Goal: Information Seeking & Learning: Understand process/instructions

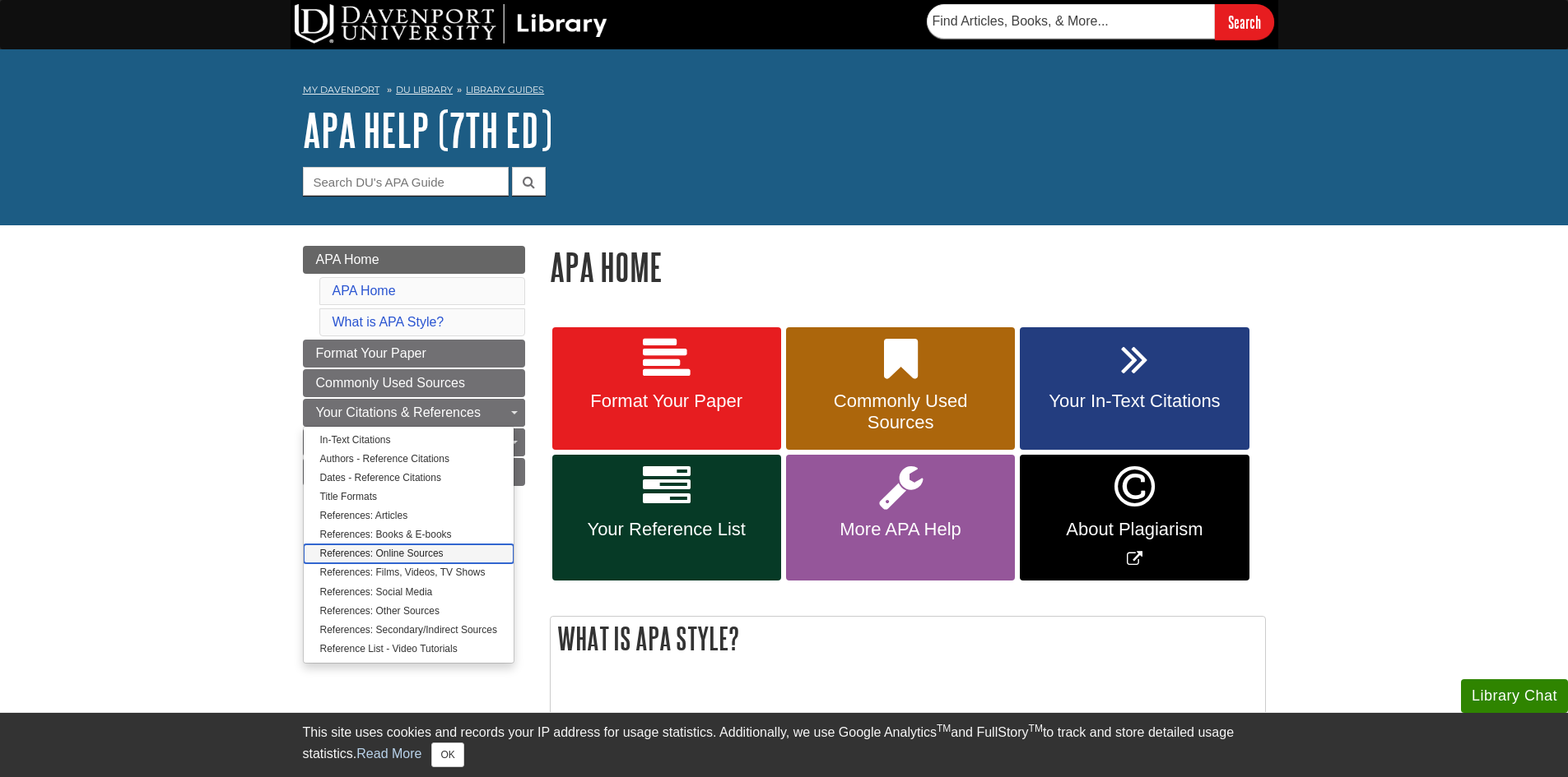
click at [411, 556] on link "References: Online Sources" at bounding box center [408, 554] width 210 height 19
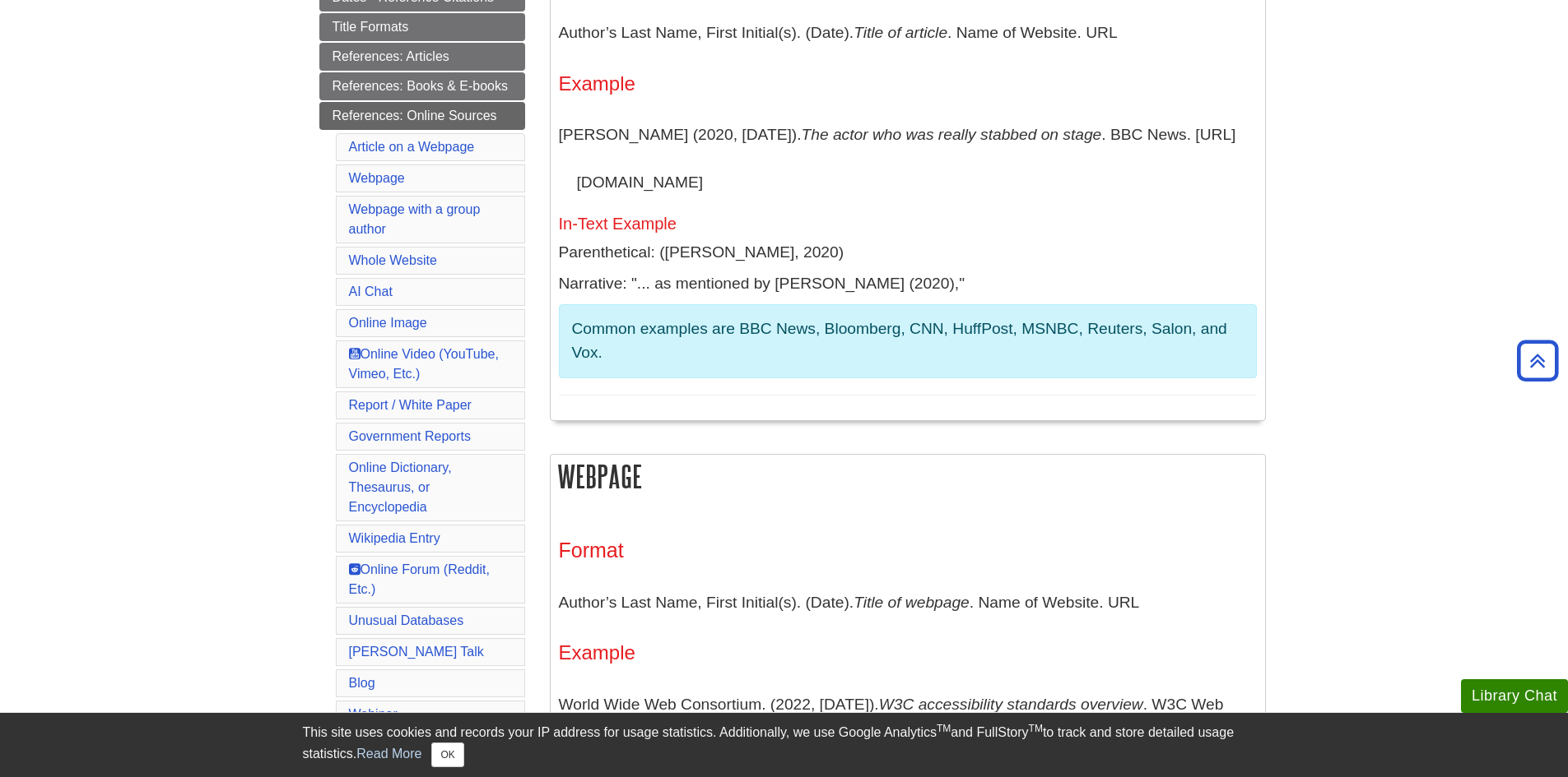
scroll to position [411, 0]
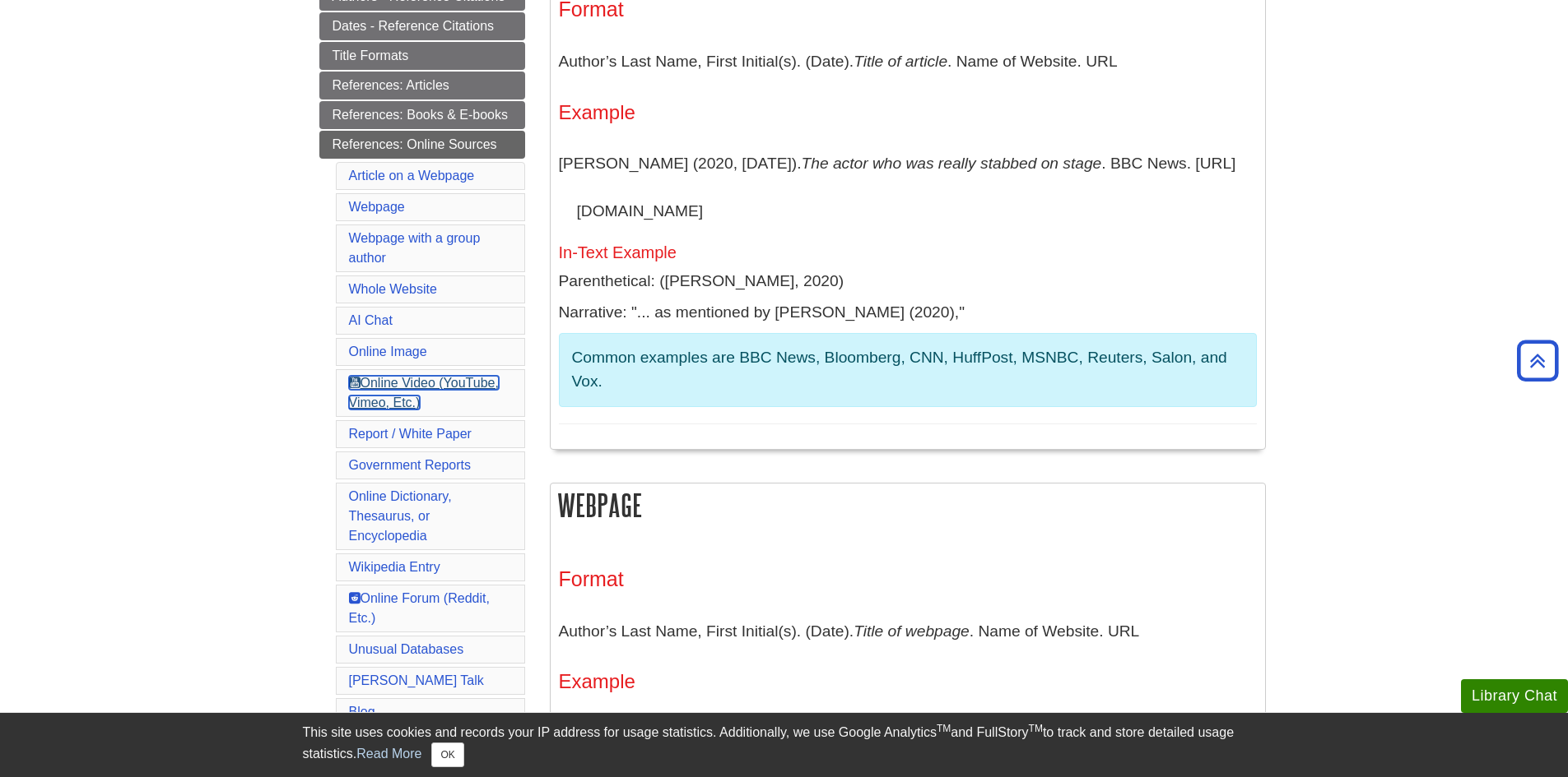
click at [474, 380] on link "Online Video (YouTube, Vimeo, Etc.)" at bounding box center [424, 392] width 150 height 34
